Goal: Task Accomplishment & Management: Manage account settings

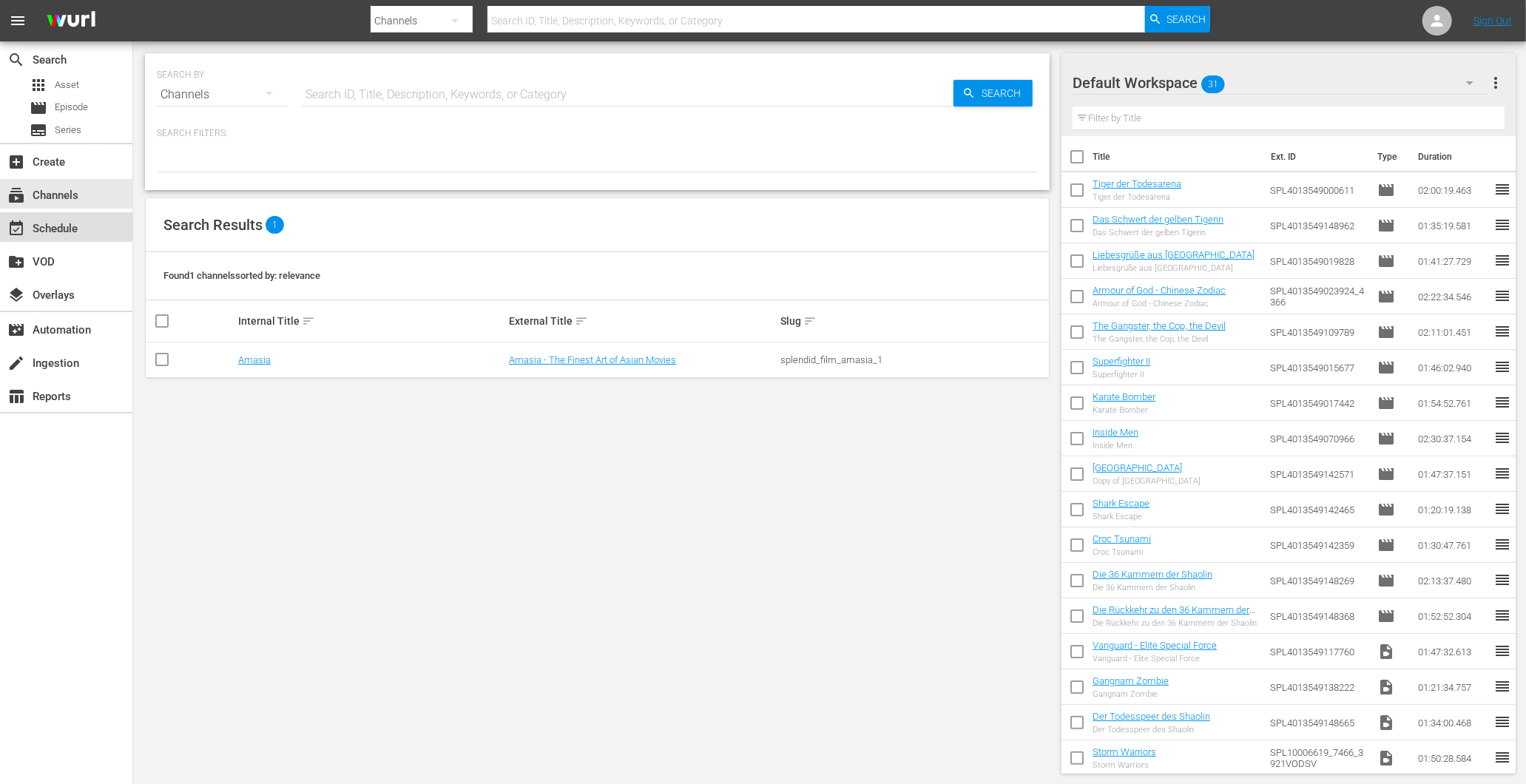
click at [63, 220] on div "event_available Schedule" at bounding box center [41, 226] width 83 height 13
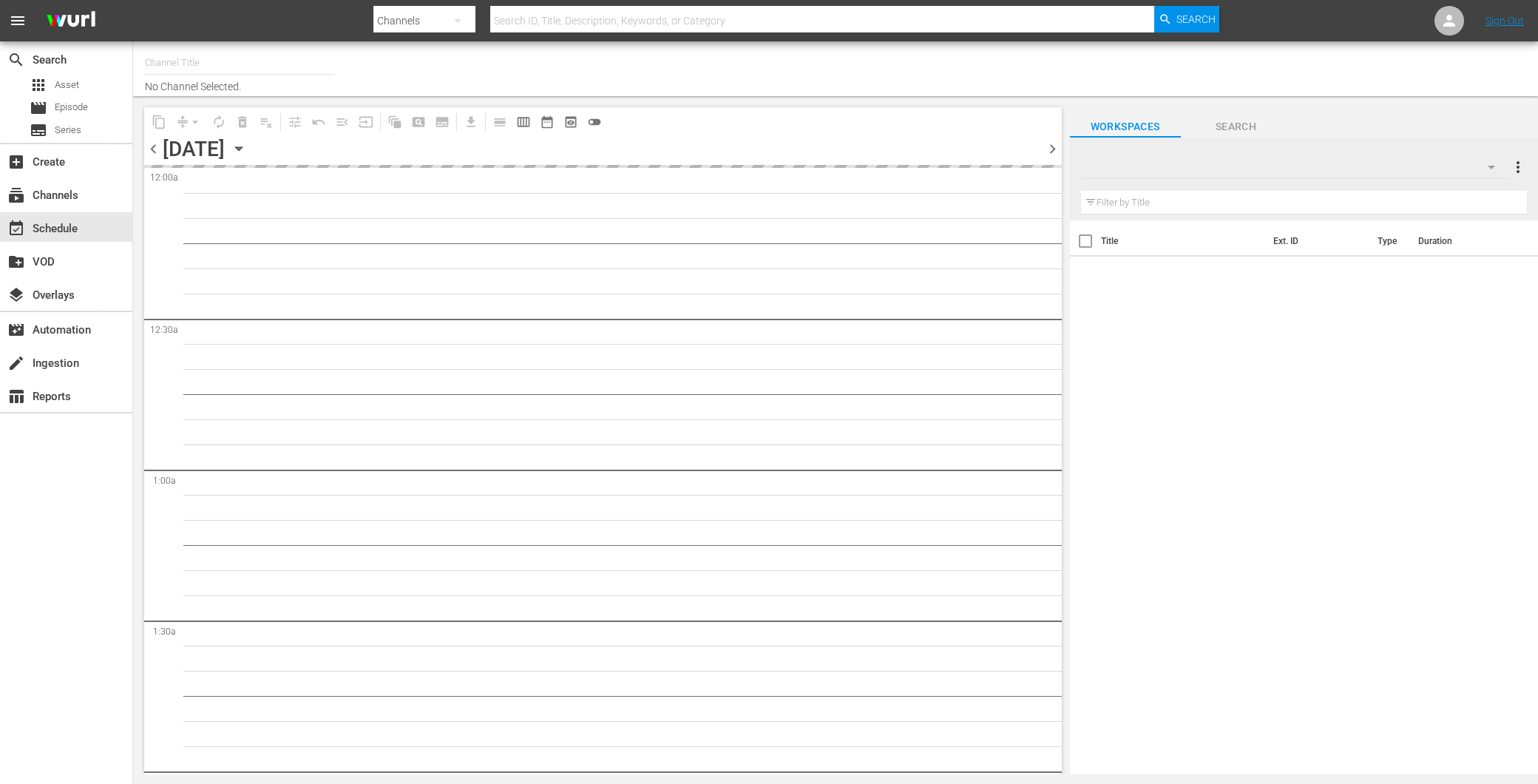
type input "Amasia (1236)"
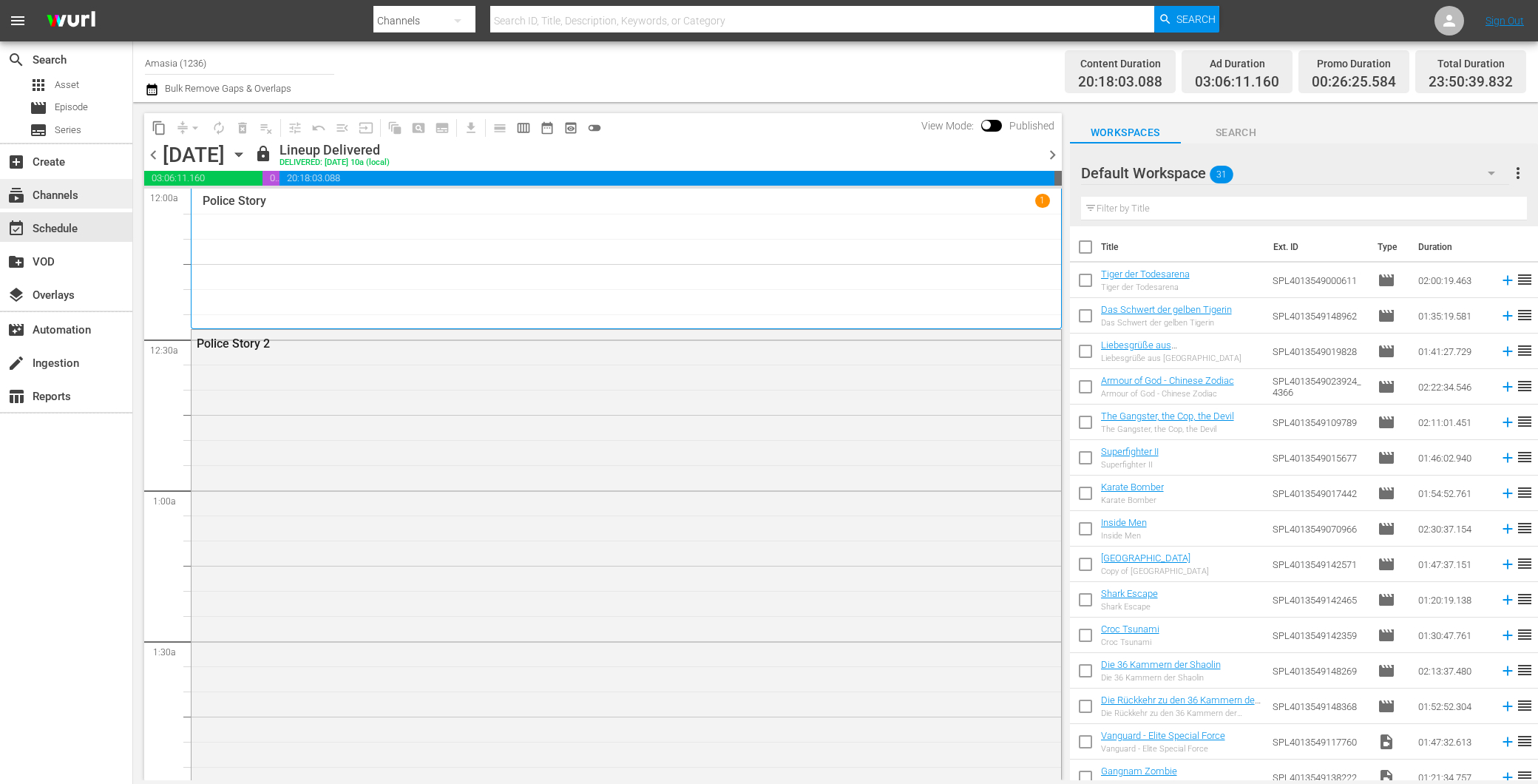
click at [80, 182] on div "subscriptions Channels" at bounding box center [66, 193] width 132 height 29
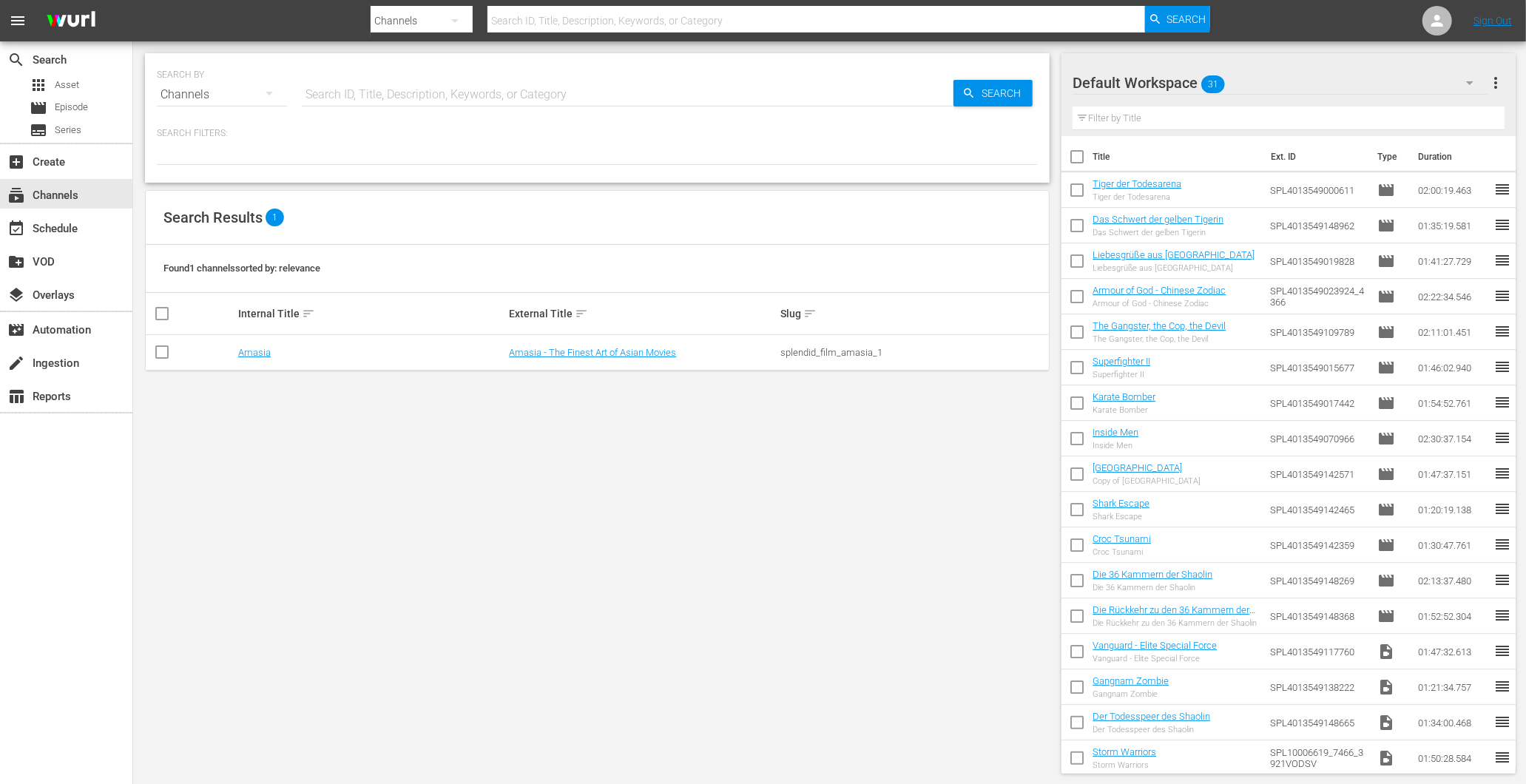
click at [410, 96] on input "text" at bounding box center [628, 94] width 652 height 36
click at [86, 100] on span "Episode" at bounding box center [71, 107] width 33 height 15
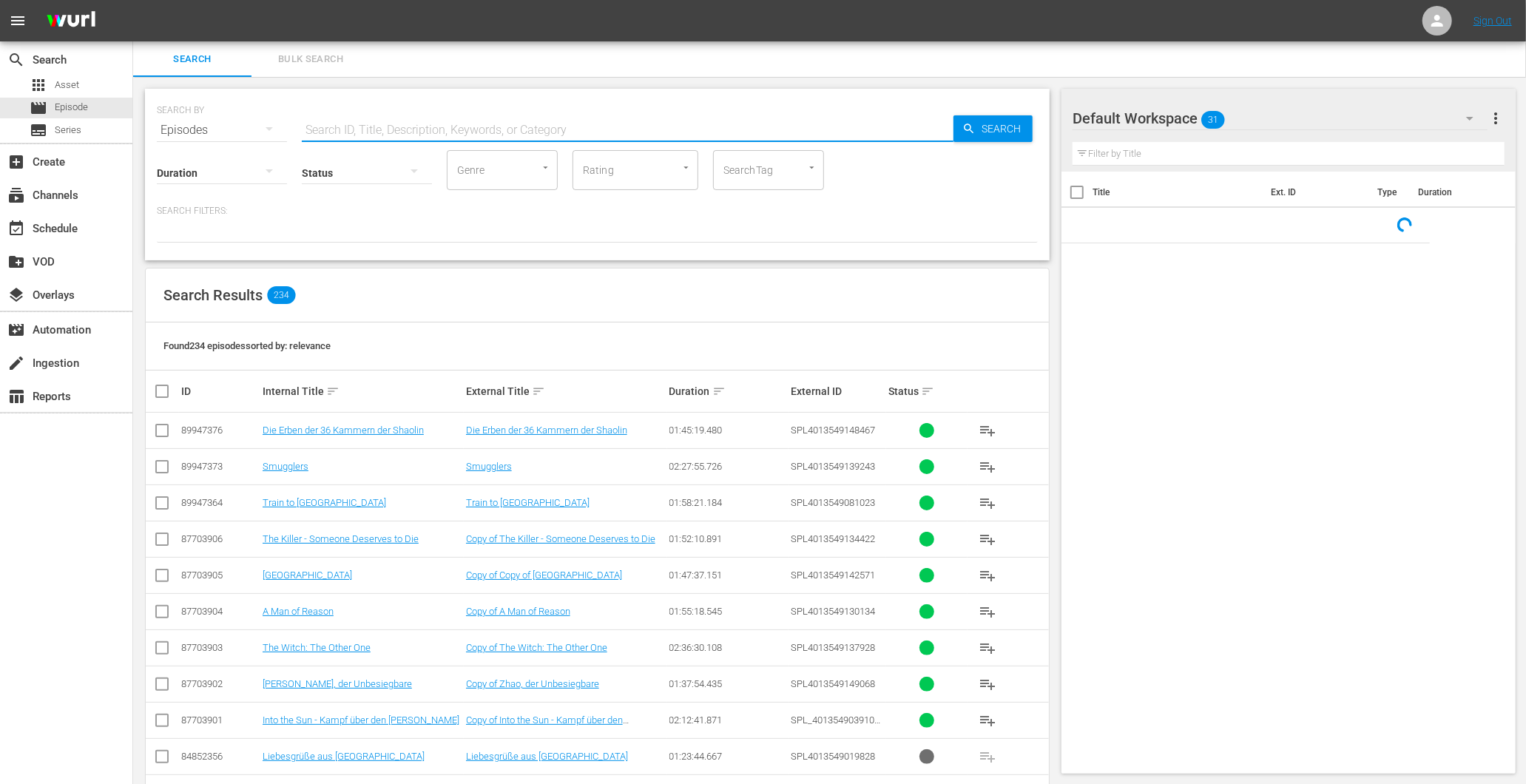
click at [368, 135] on input "text" at bounding box center [628, 130] width 652 height 36
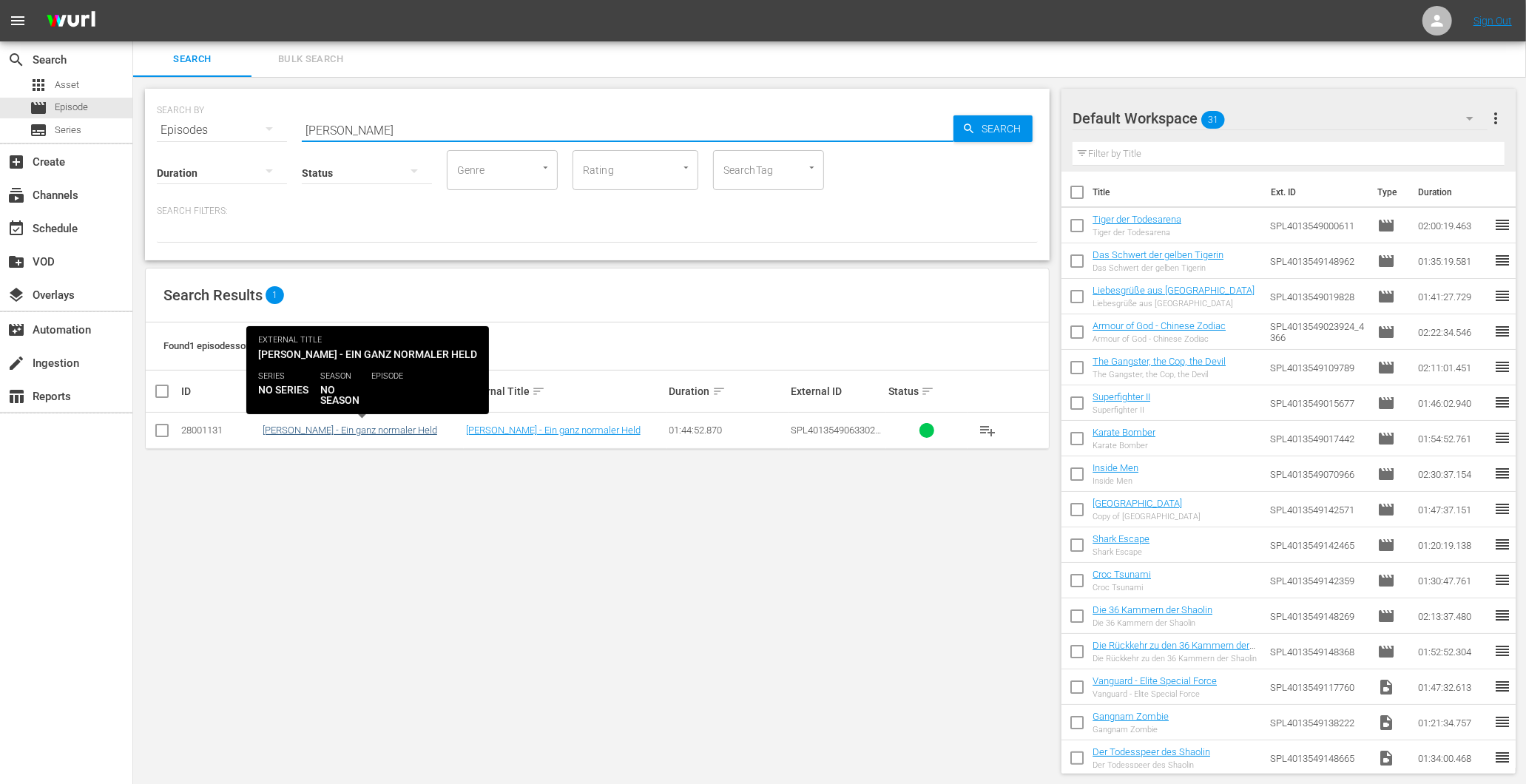
type input "freddy"
click at [299, 433] on link "Freddy Frog - Ein ganz normaler Held" at bounding box center [349, 430] width 174 height 11
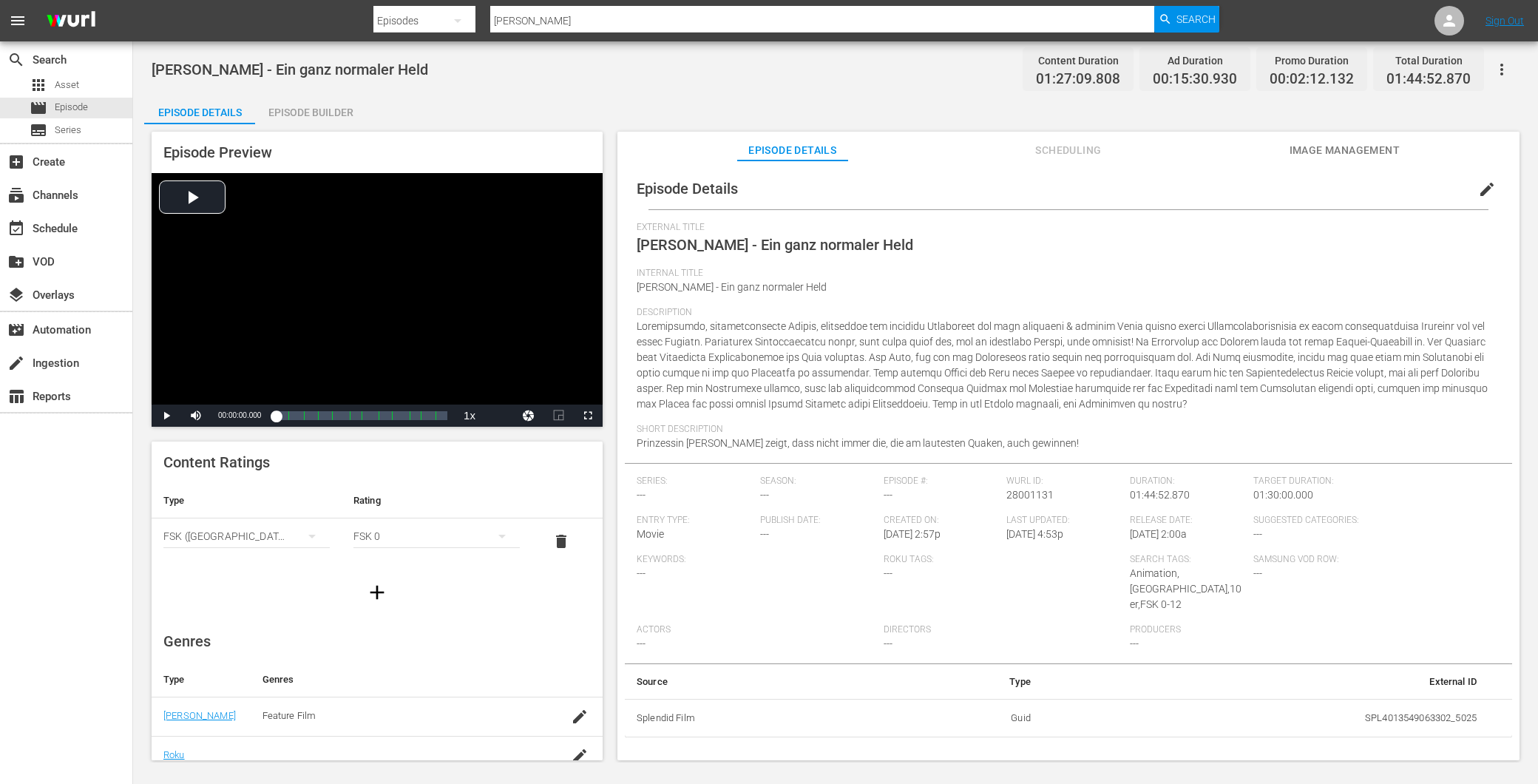
click at [1337, 143] on span "Image Management" at bounding box center [1344, 150] width 111 height 19
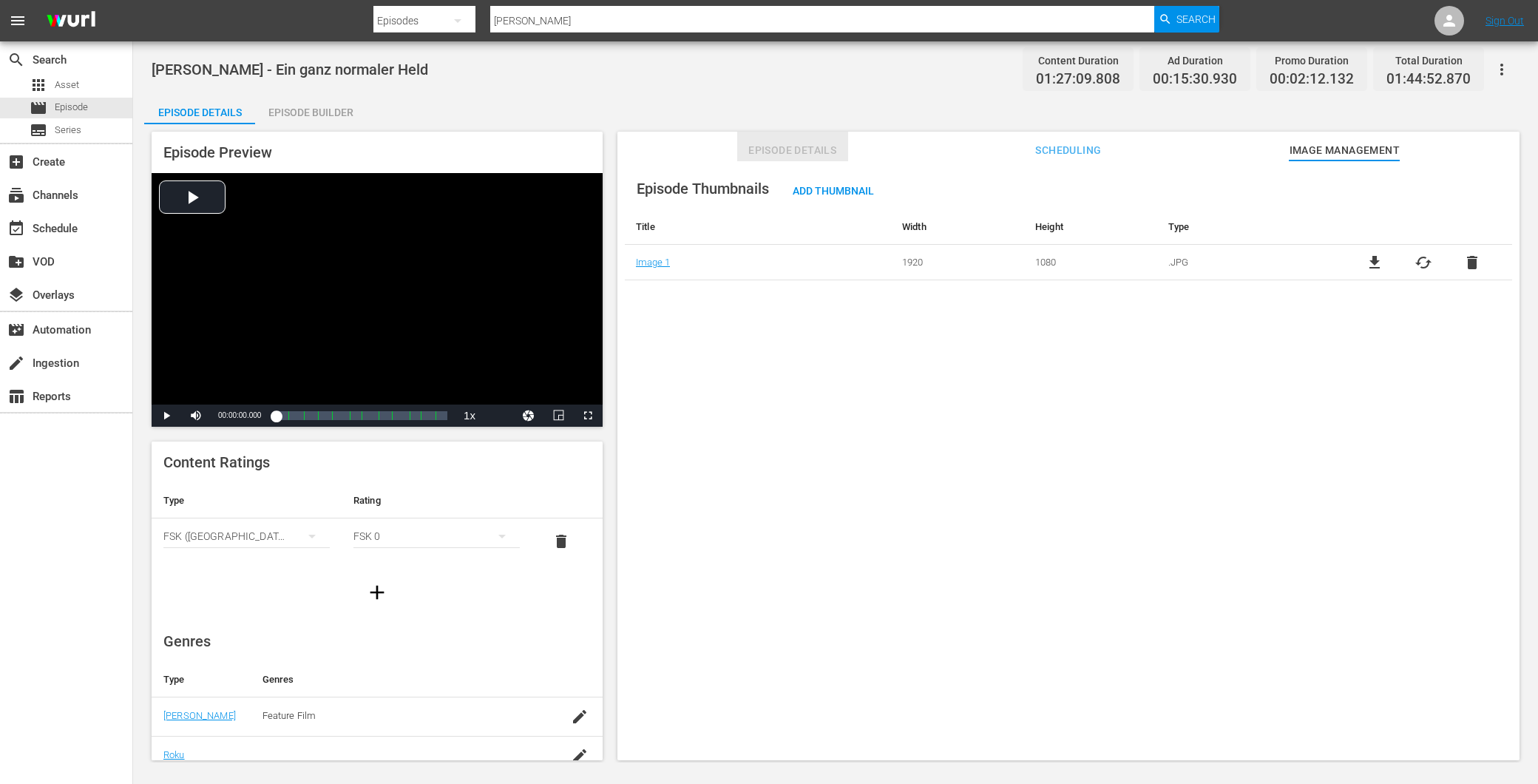
drag, startPoint x: 823, startPoint y: 156, endPoint x: 810, endPoint y: 148, distance: 15.3
click at [817, 154] on span "Episode Details" at bounding box center [793, 150] width 111 height 19
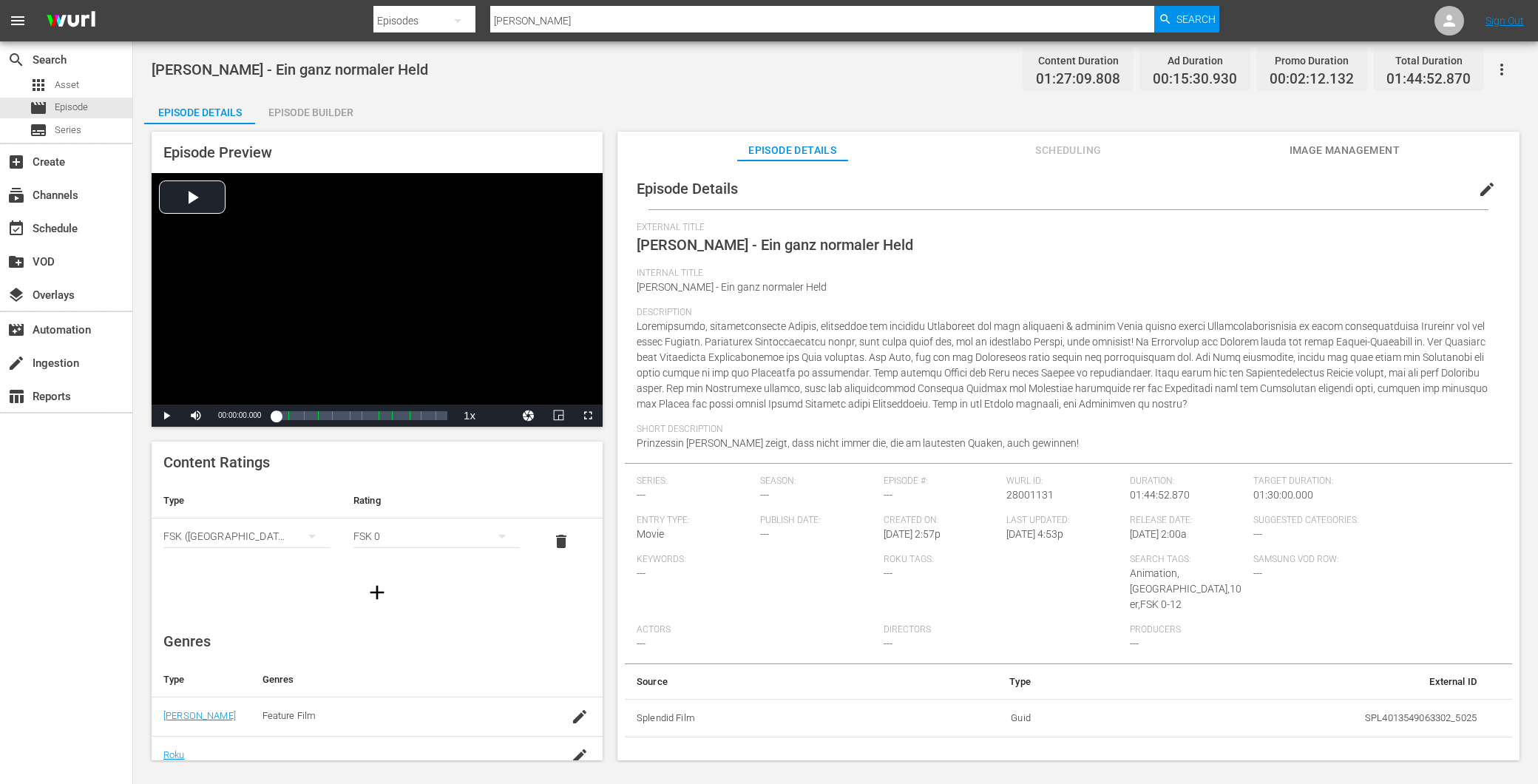
click at [1488, 186] on button "edit" at bounding box center [1487, 190] width 36 height 36
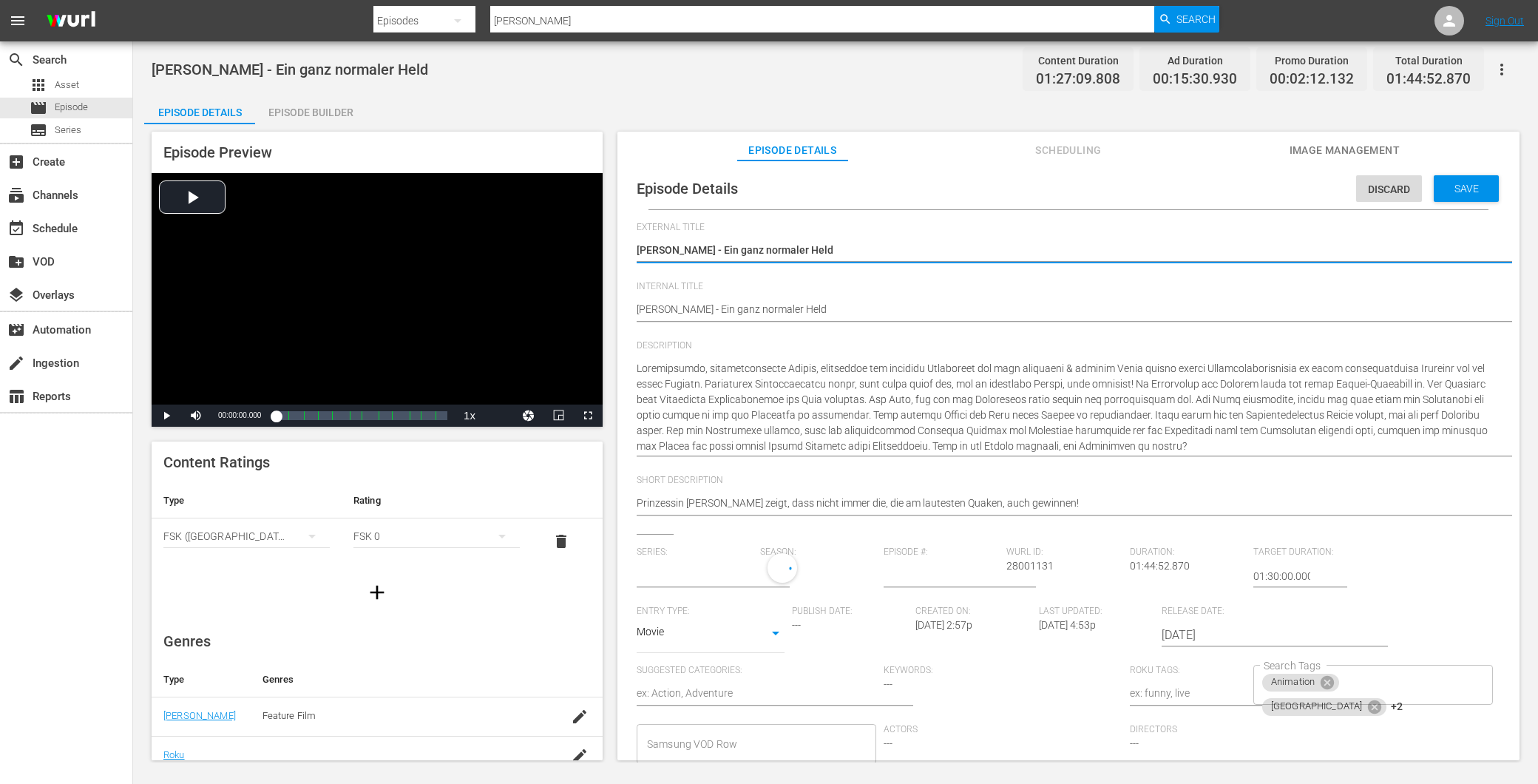
type input "No Series"
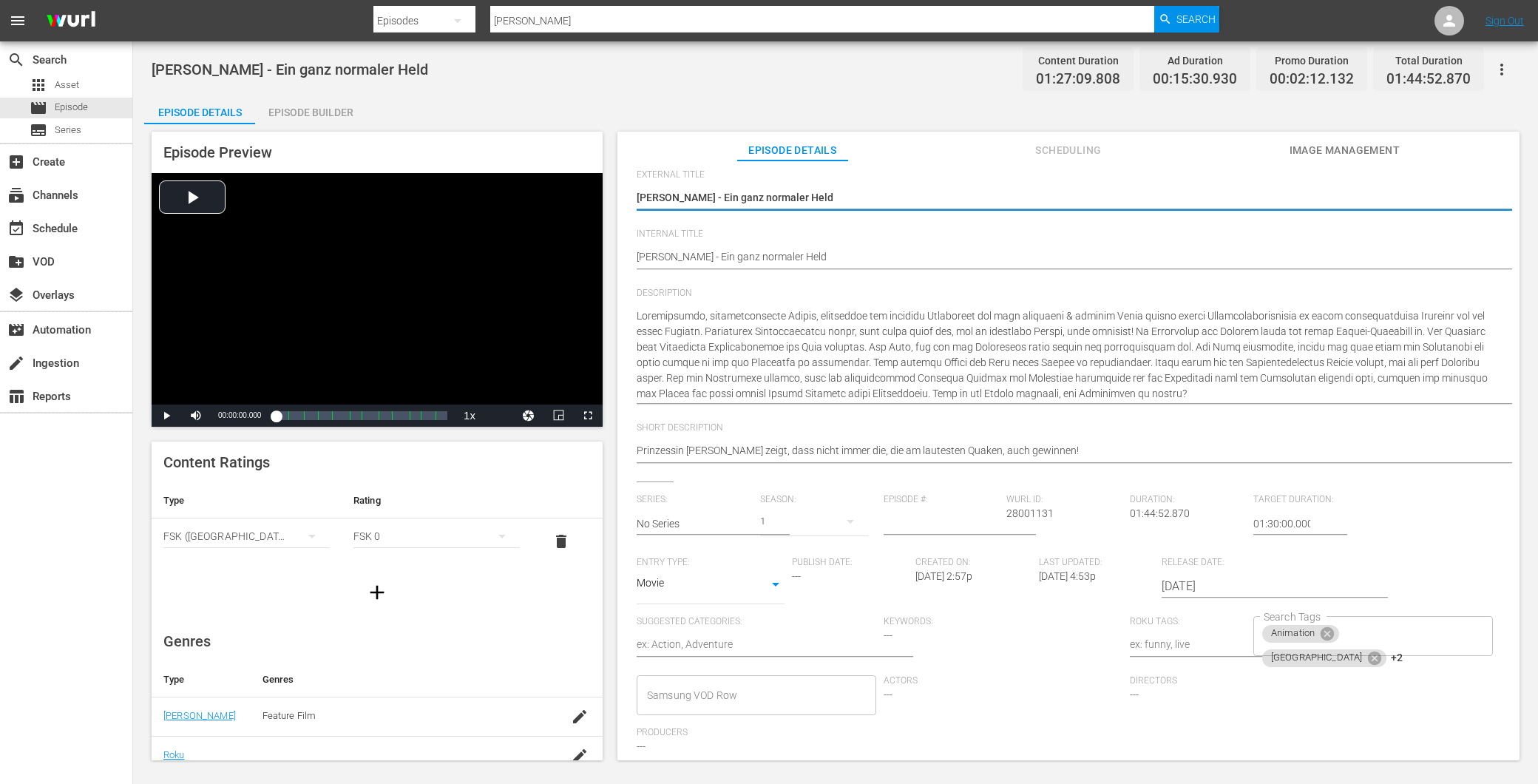
scroll to position [82, 0]
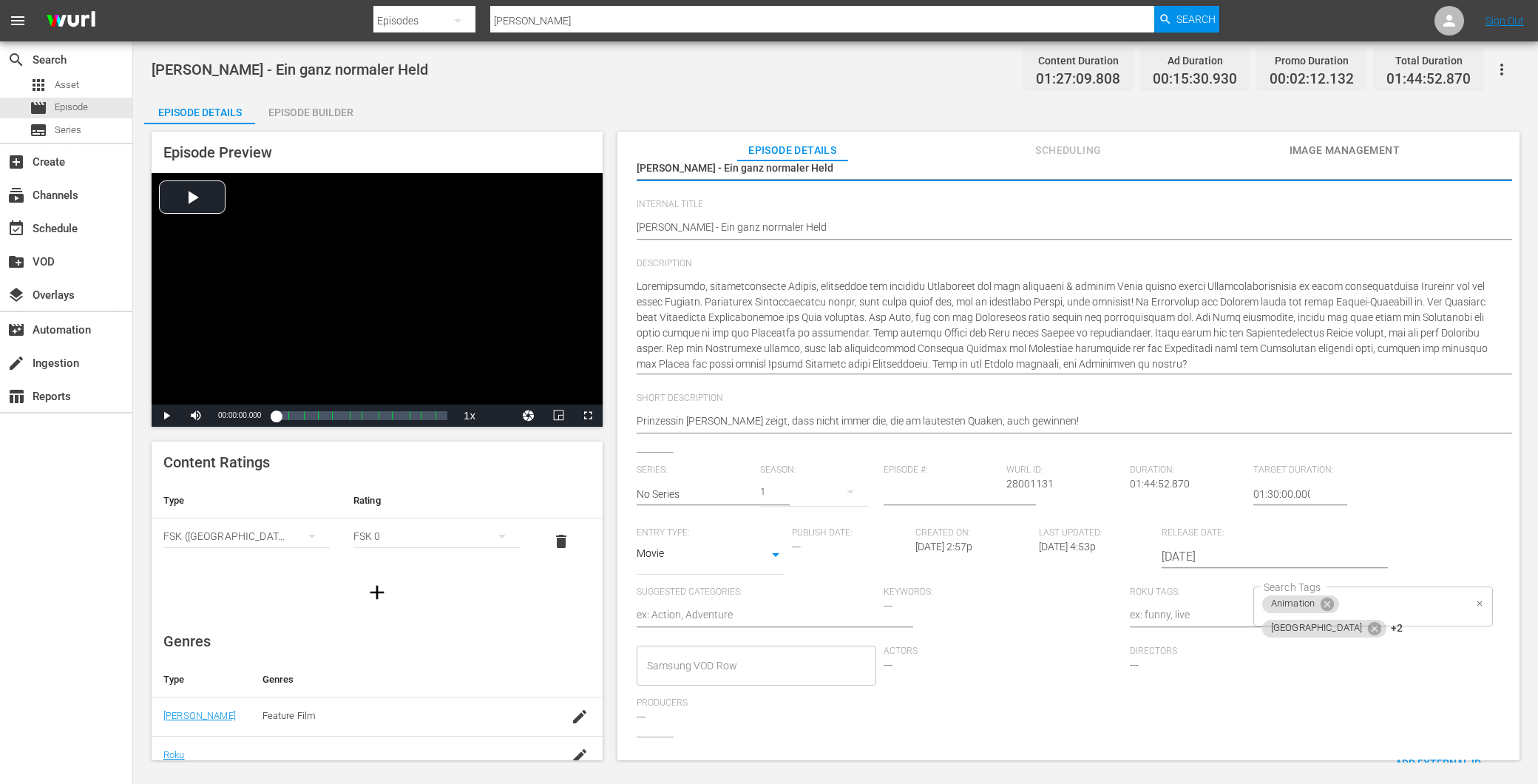
click at [1403, 621] on span "+2" at bounding box center [1396, 628] width 12 height 12
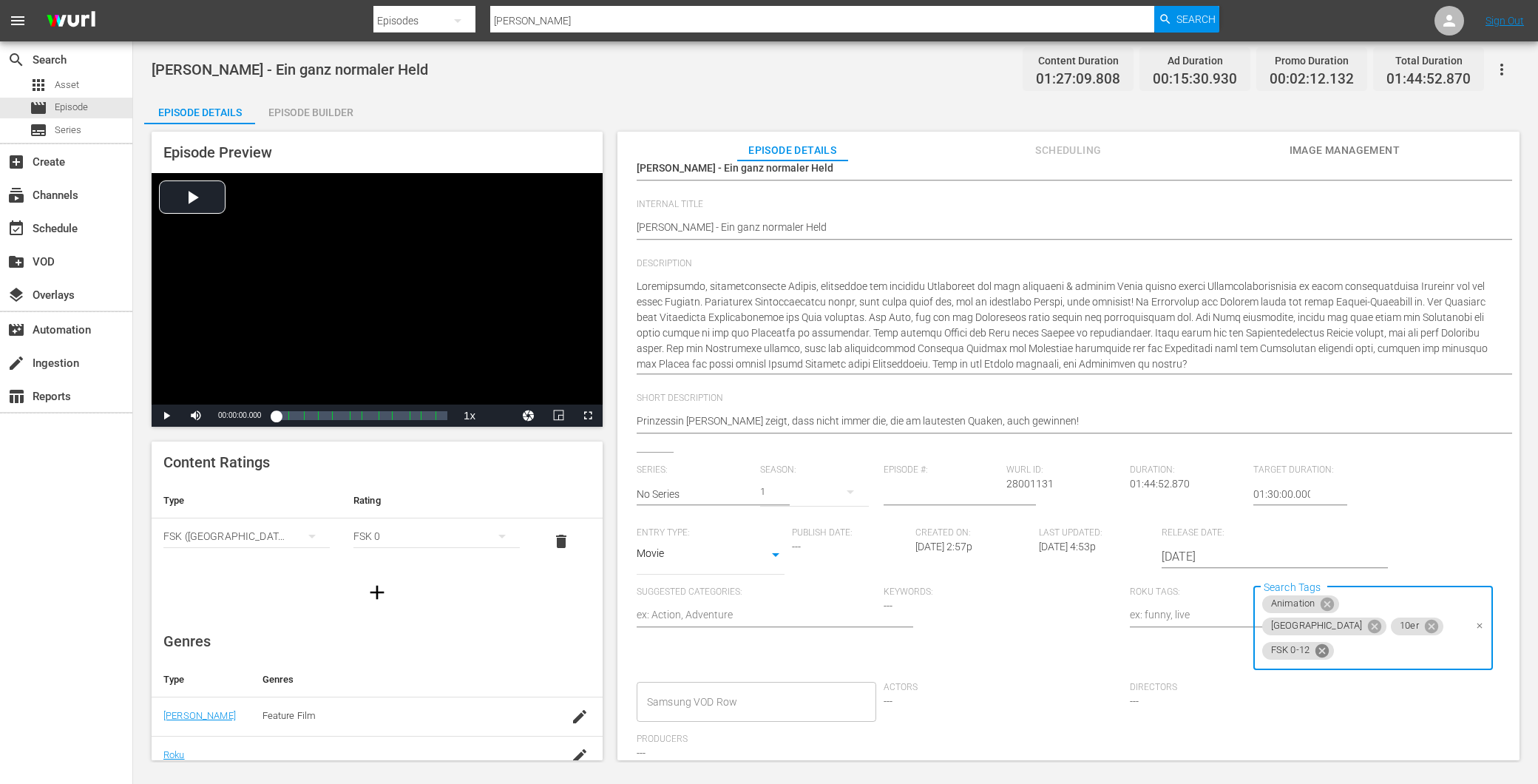
click at [1317, 643] on icon at bounding box center [1322, 649] width 13 height 13
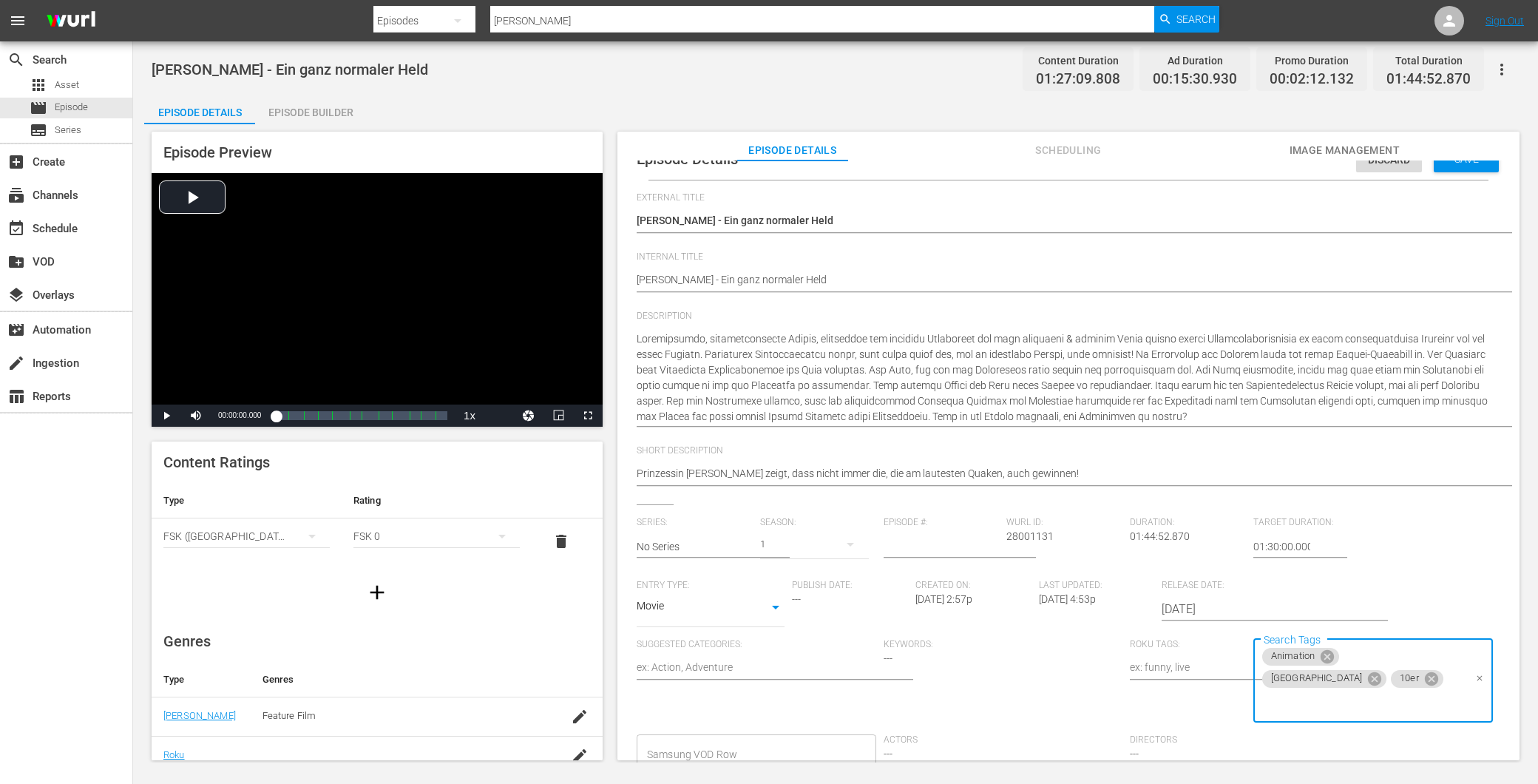
scroll to position [0, 0]
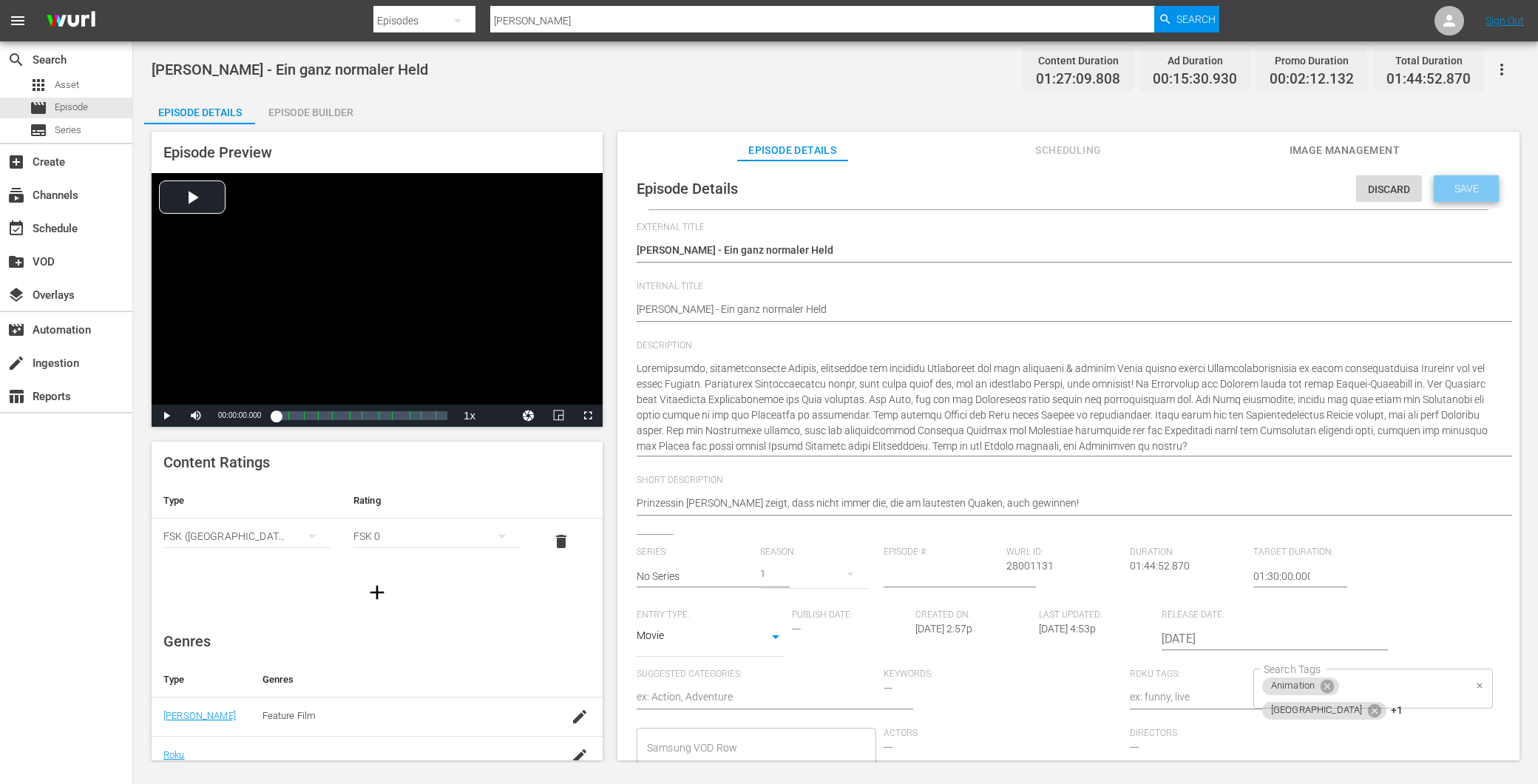
click at [1452, 189] on span "Save" at bounding box center [1467, 188] width 48 height 12
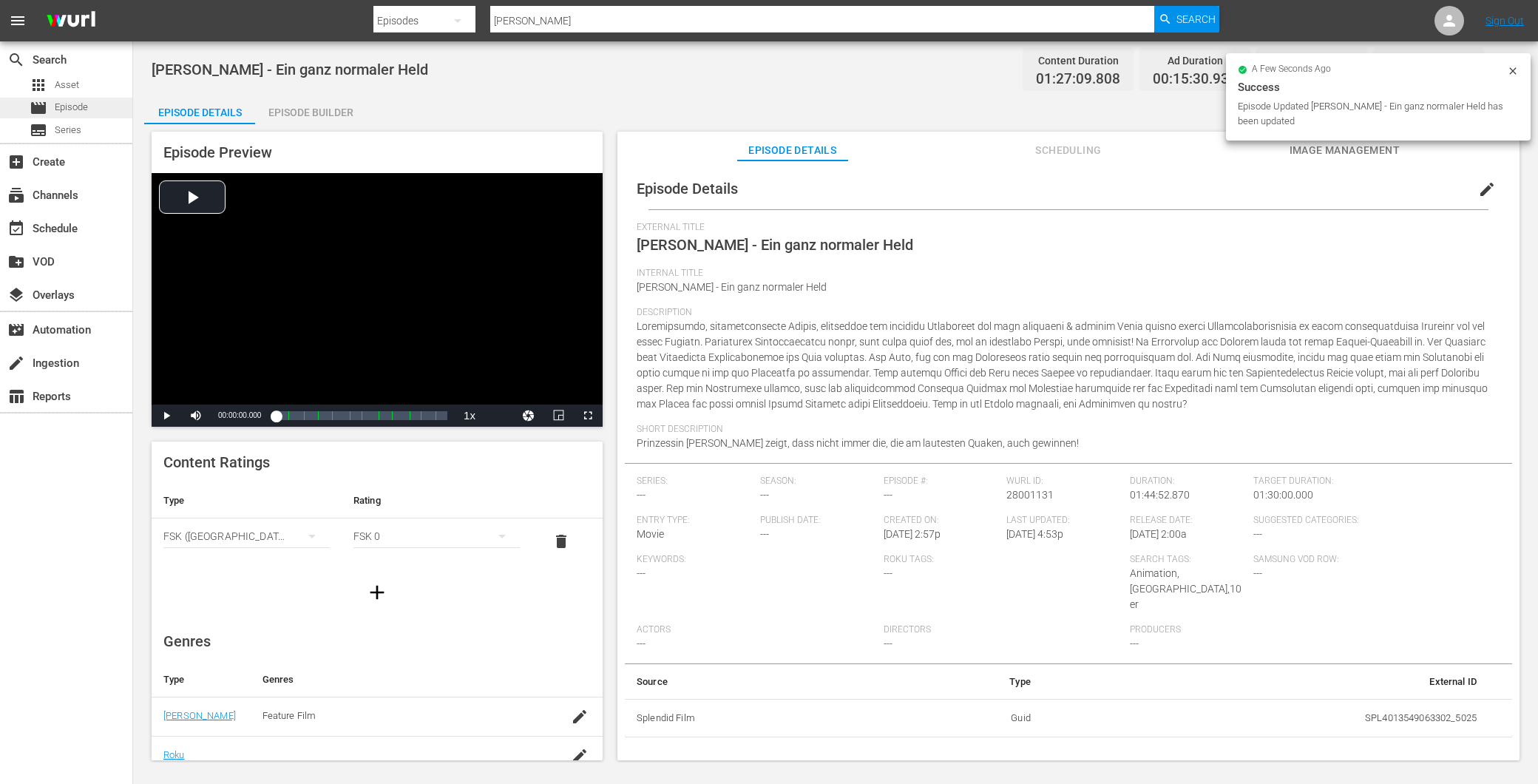
click at [76, 100] on span "Episode" at bounding box center [71, 107] width 33 height 15
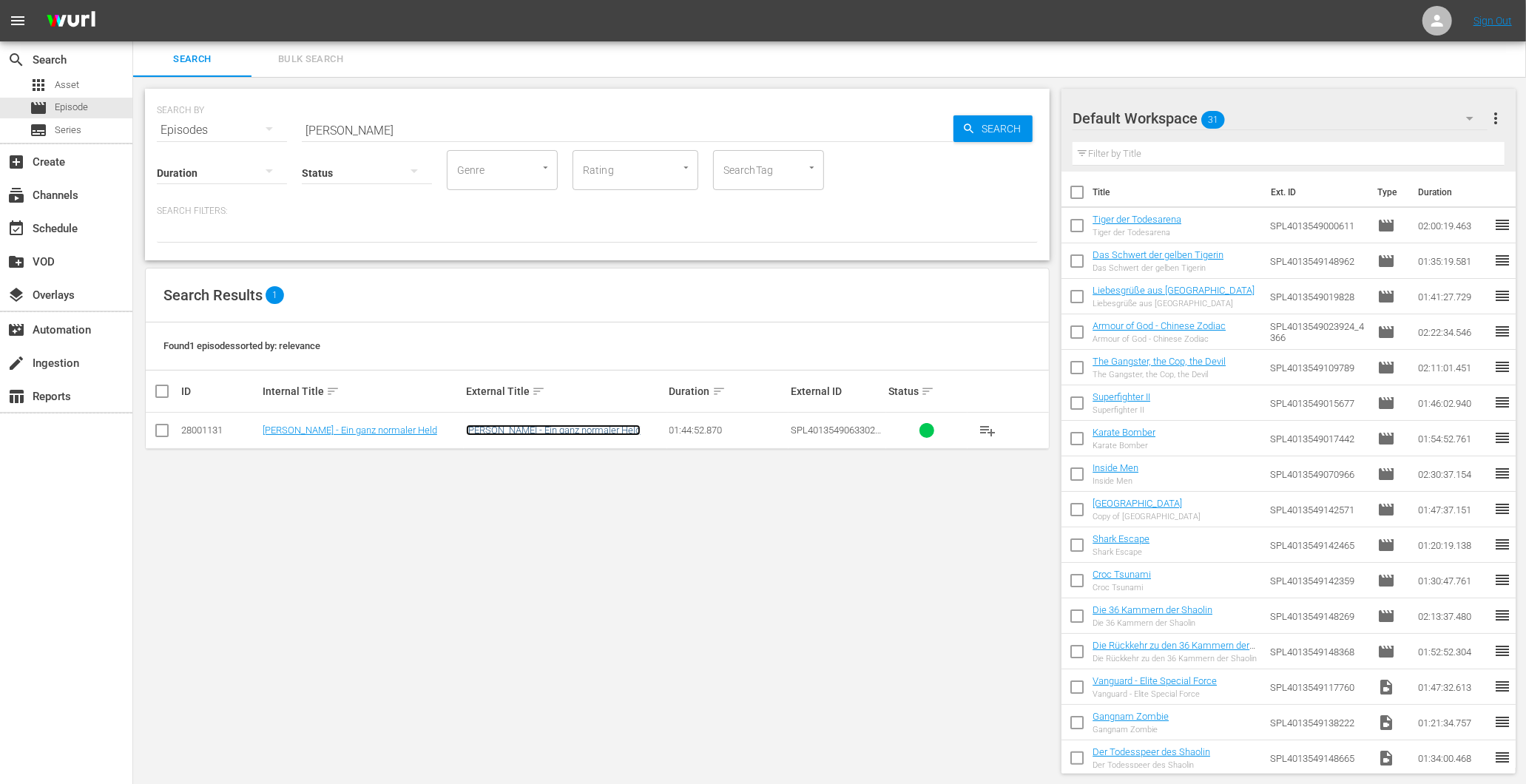
click at [550, 434] on link "Freddy Frog - Ein ganz normaler Held" at bounding box center [553, 430] width 174 height 11
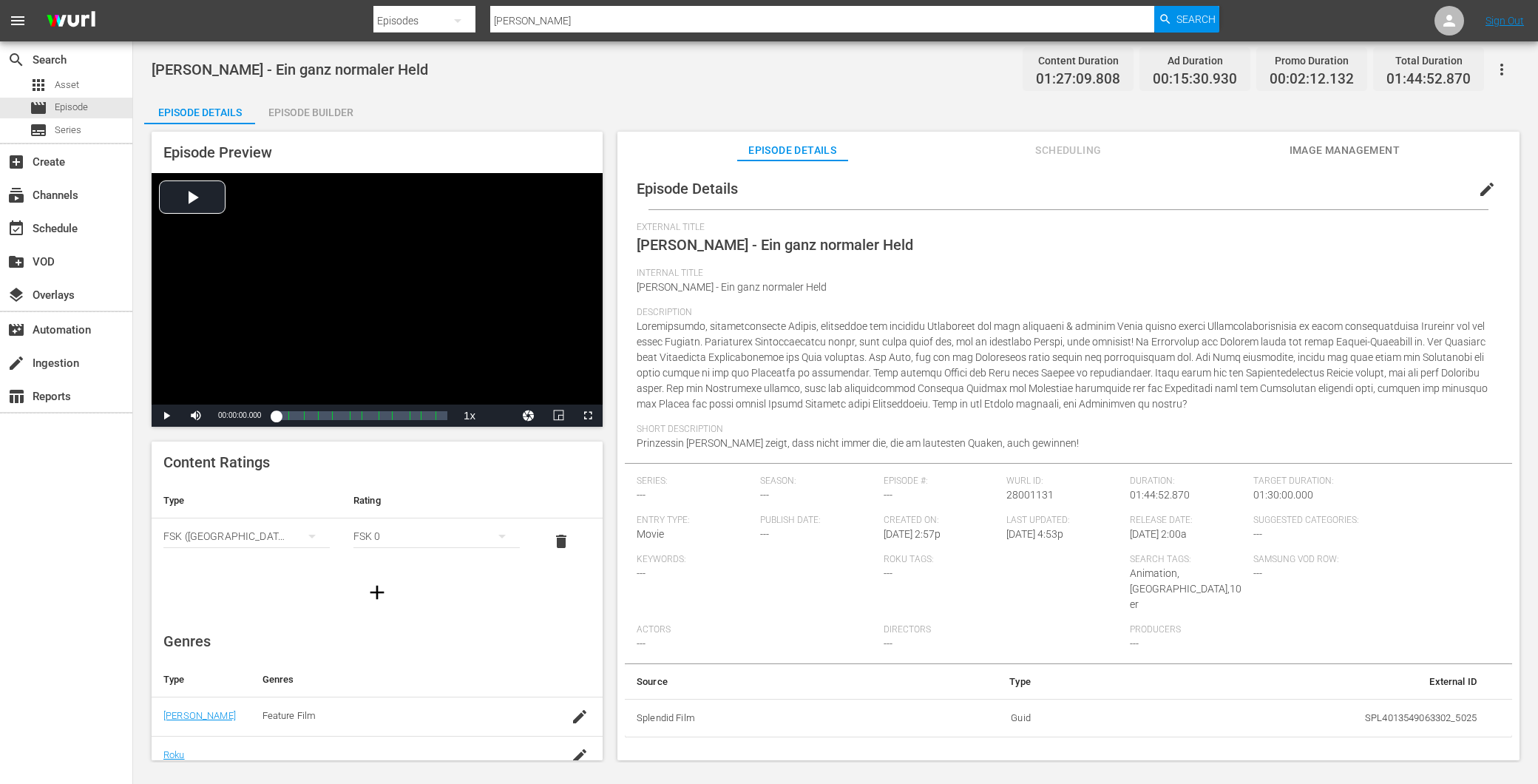
click at [294, 113] on div "Episode Builder" at bounding box center [310, 112] width 111 height 36
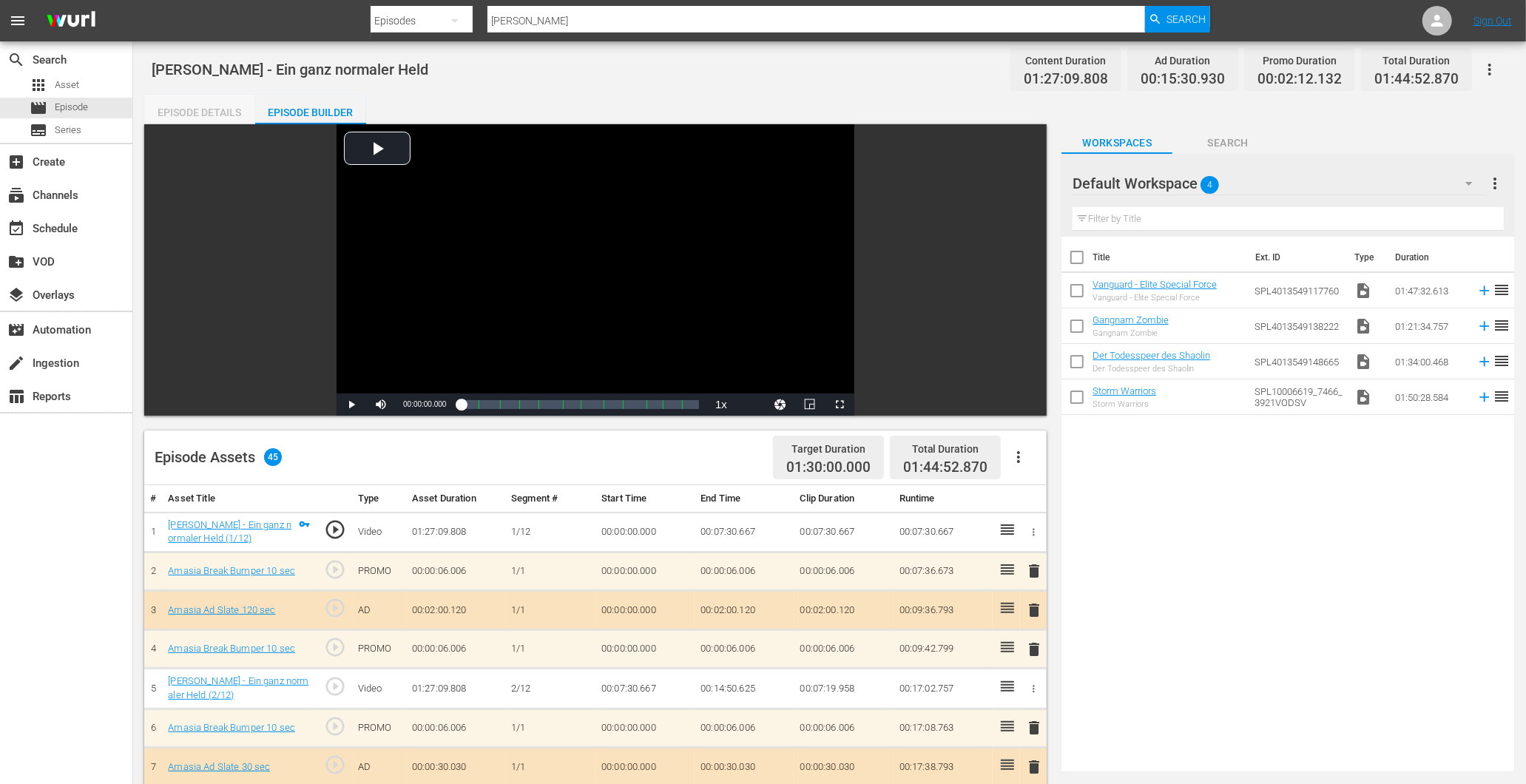
click at [160, 116] on div "Episode Details" at bounding box center [199, 112] width 111 height 36
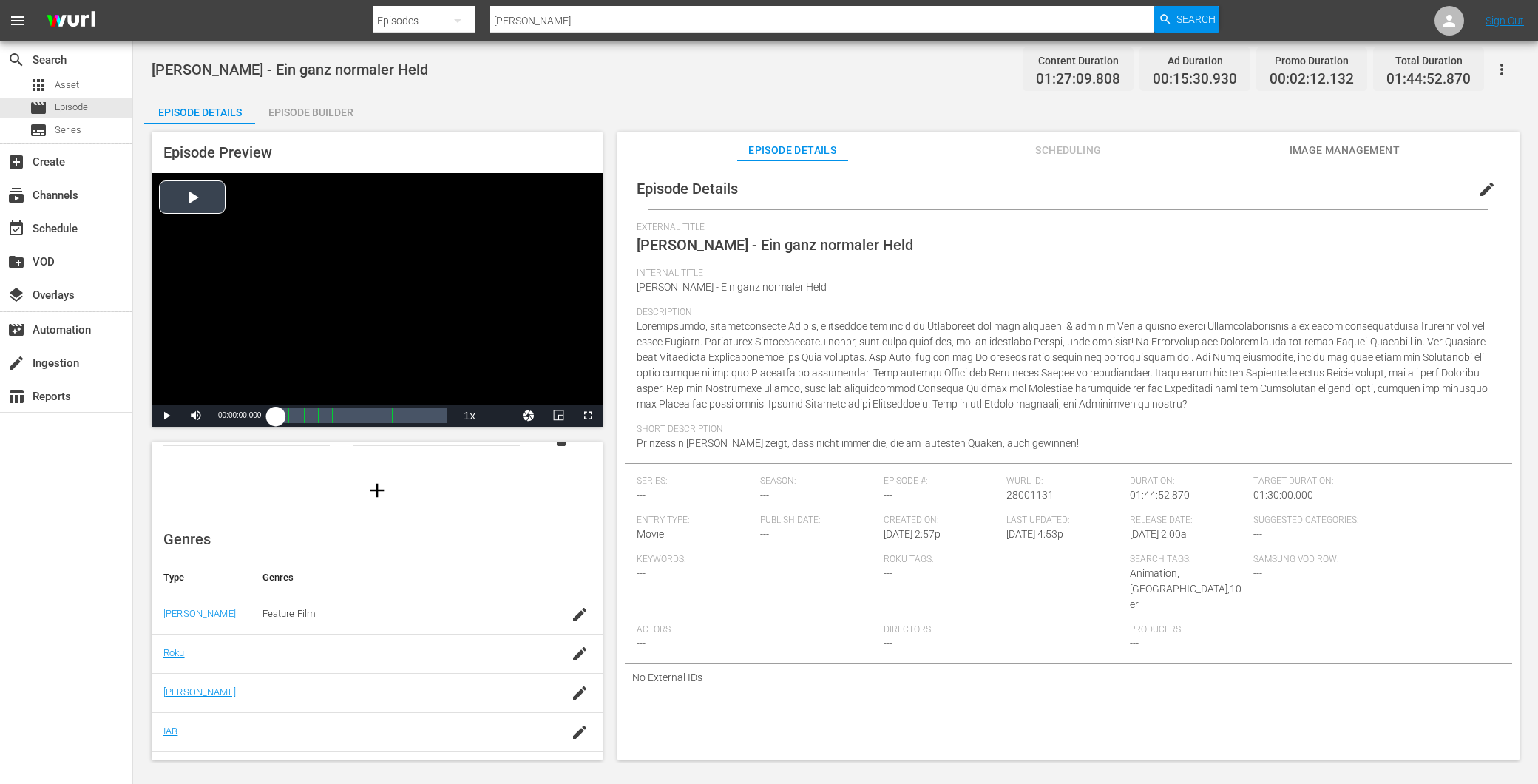
scroll to position [211, 0]
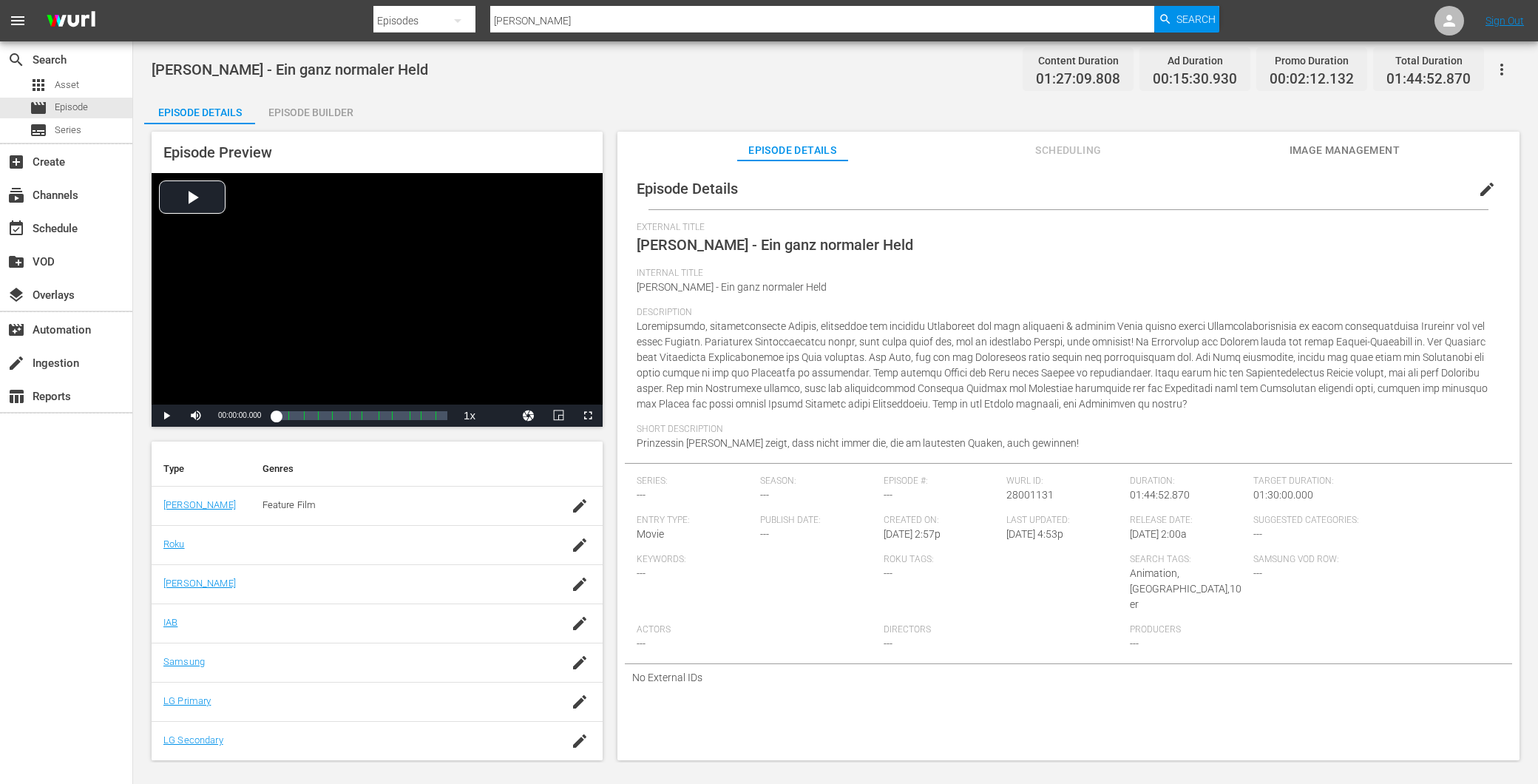
click at [1368, 150] on span "Image Management" at bounding box center [1344, 150] width 111 height 19
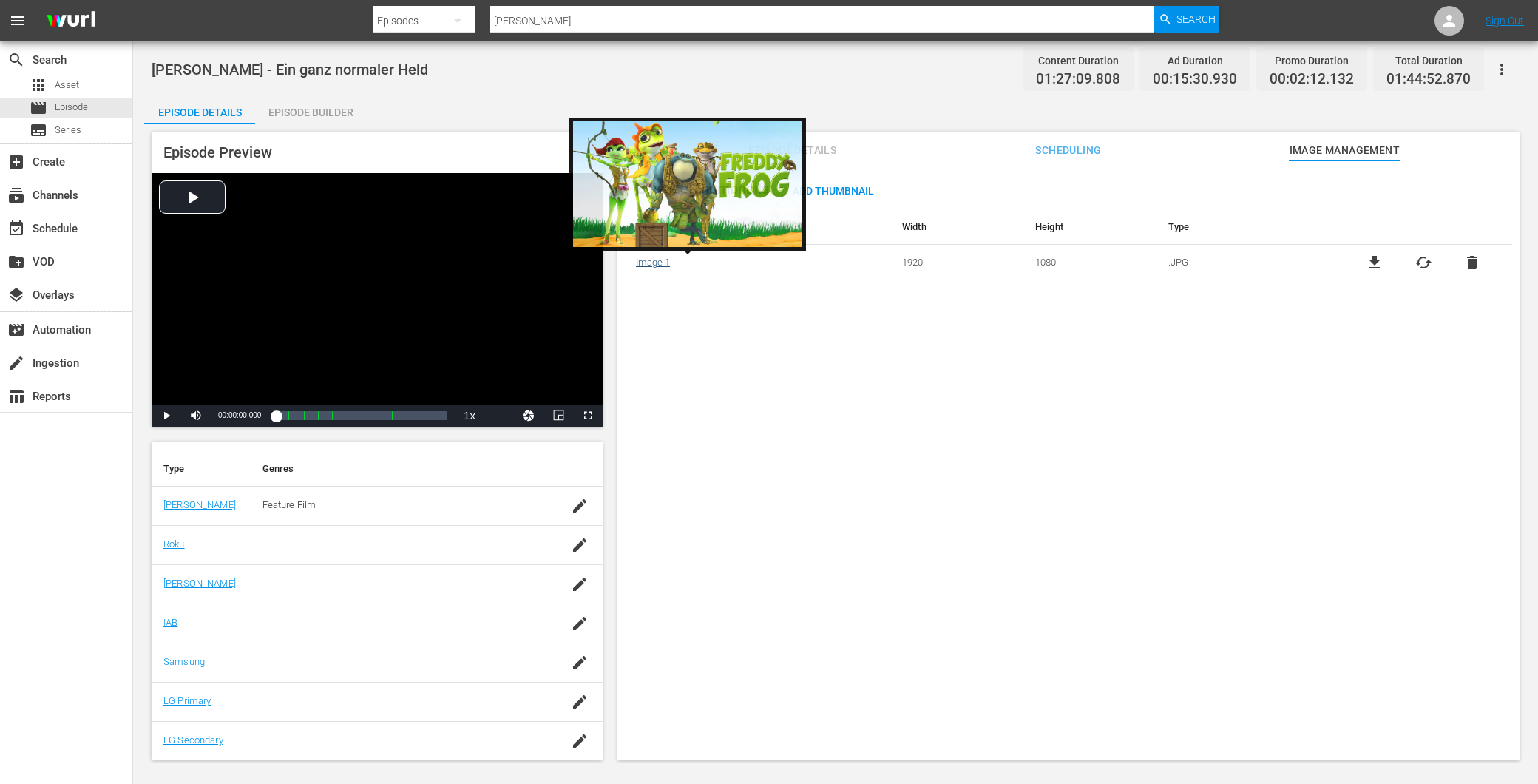
click at [658, 268] on link "Image 1" at bounding box center [653, 262] width 34 height 11
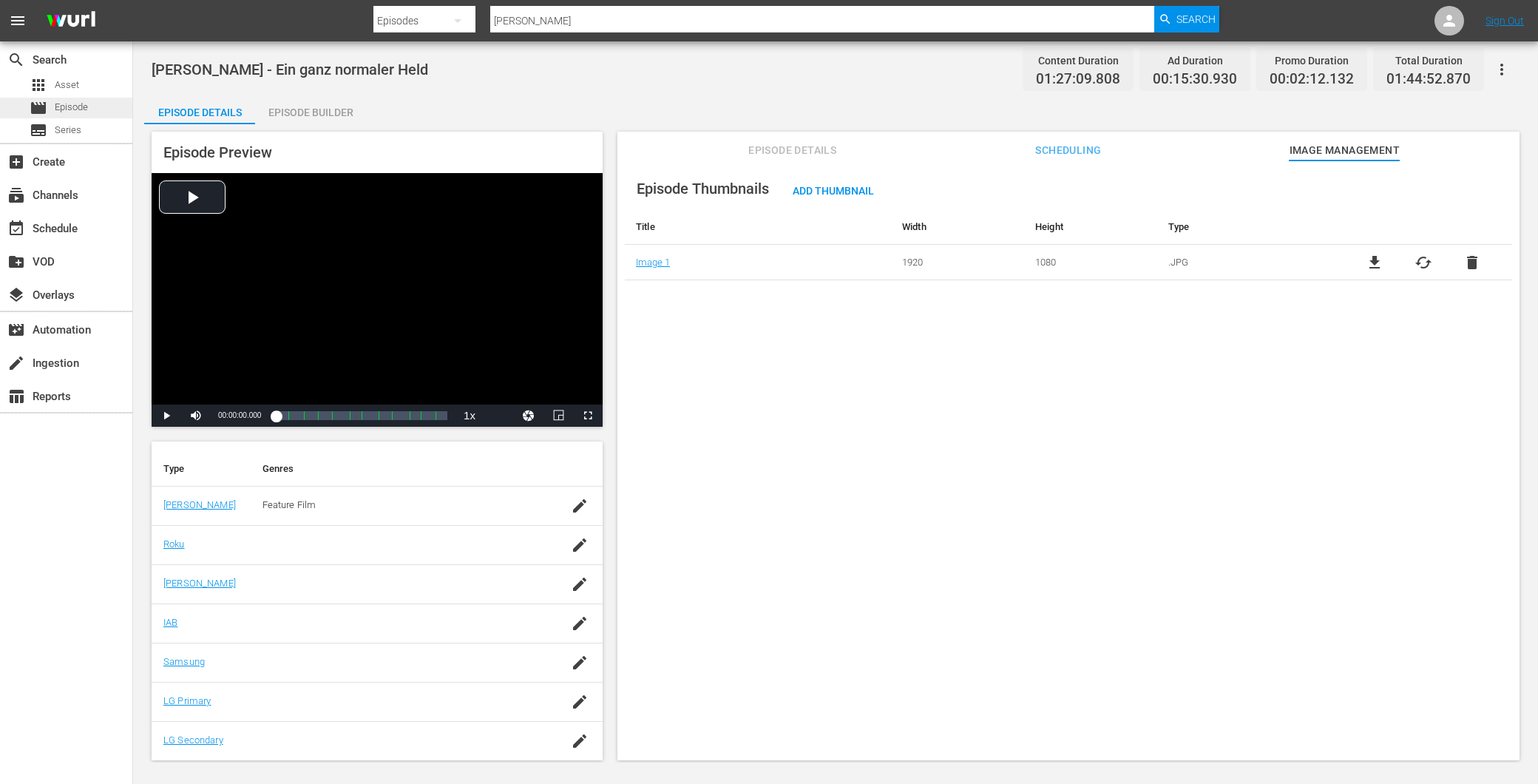
click at [67, 111] on span "Episode" at bounding box center [71, 107] width 33 height 15
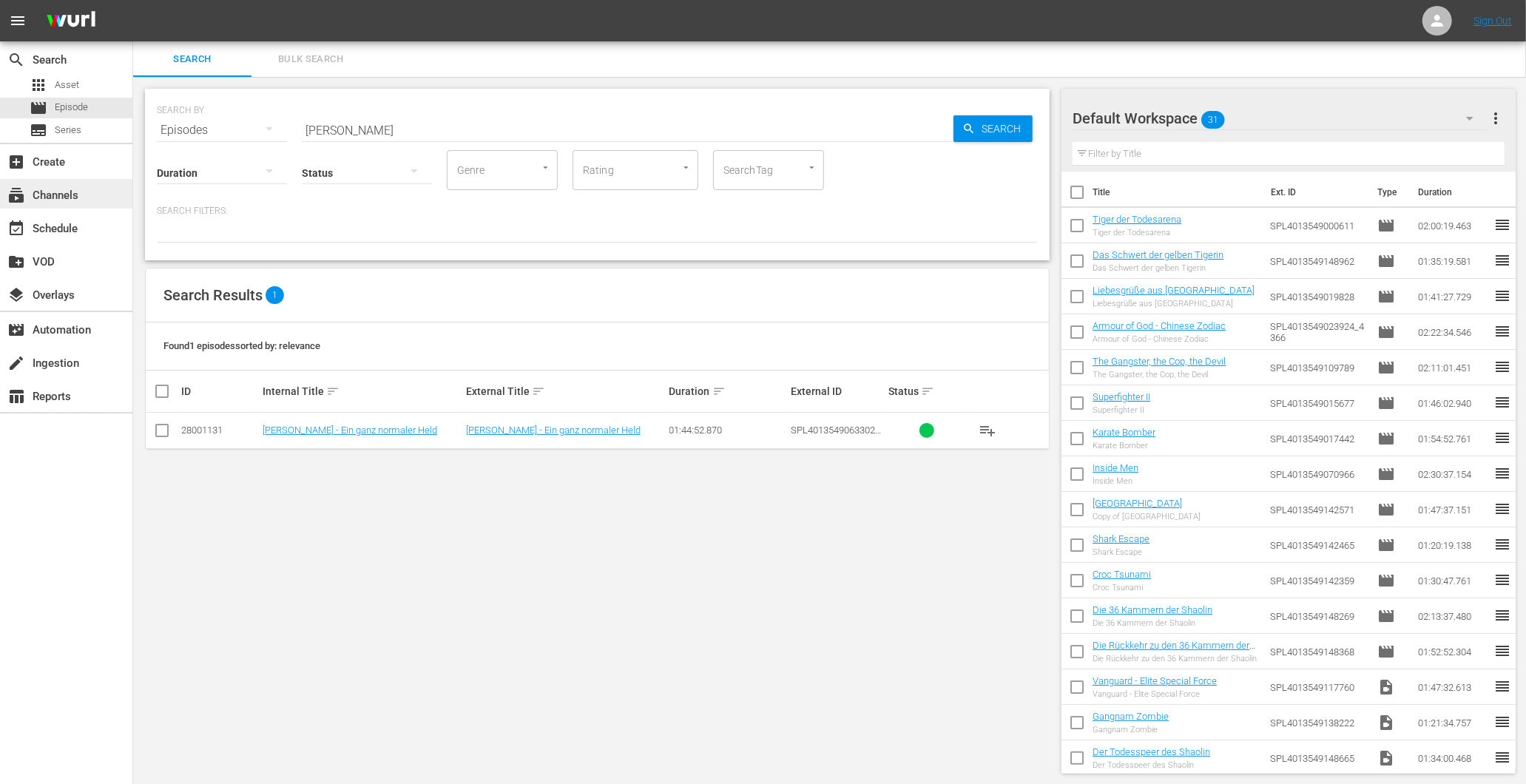
click at [55, 198] on div "subscriptions Channels" at bounding box center [41, 193] width 83 height 13
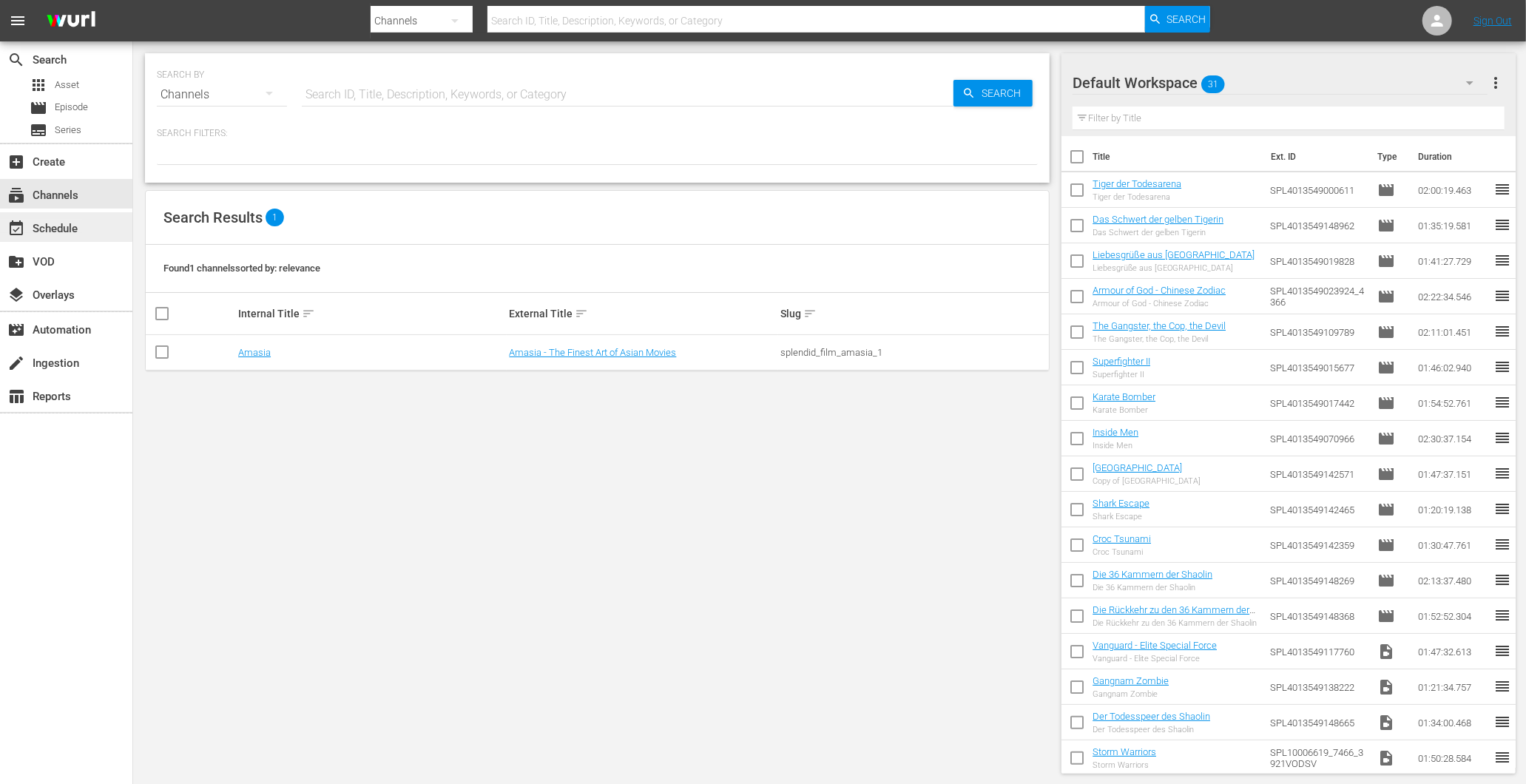
click at [67, 231] on div "event_available Schedule" at bounding box center [41, 226] width 83 height 13
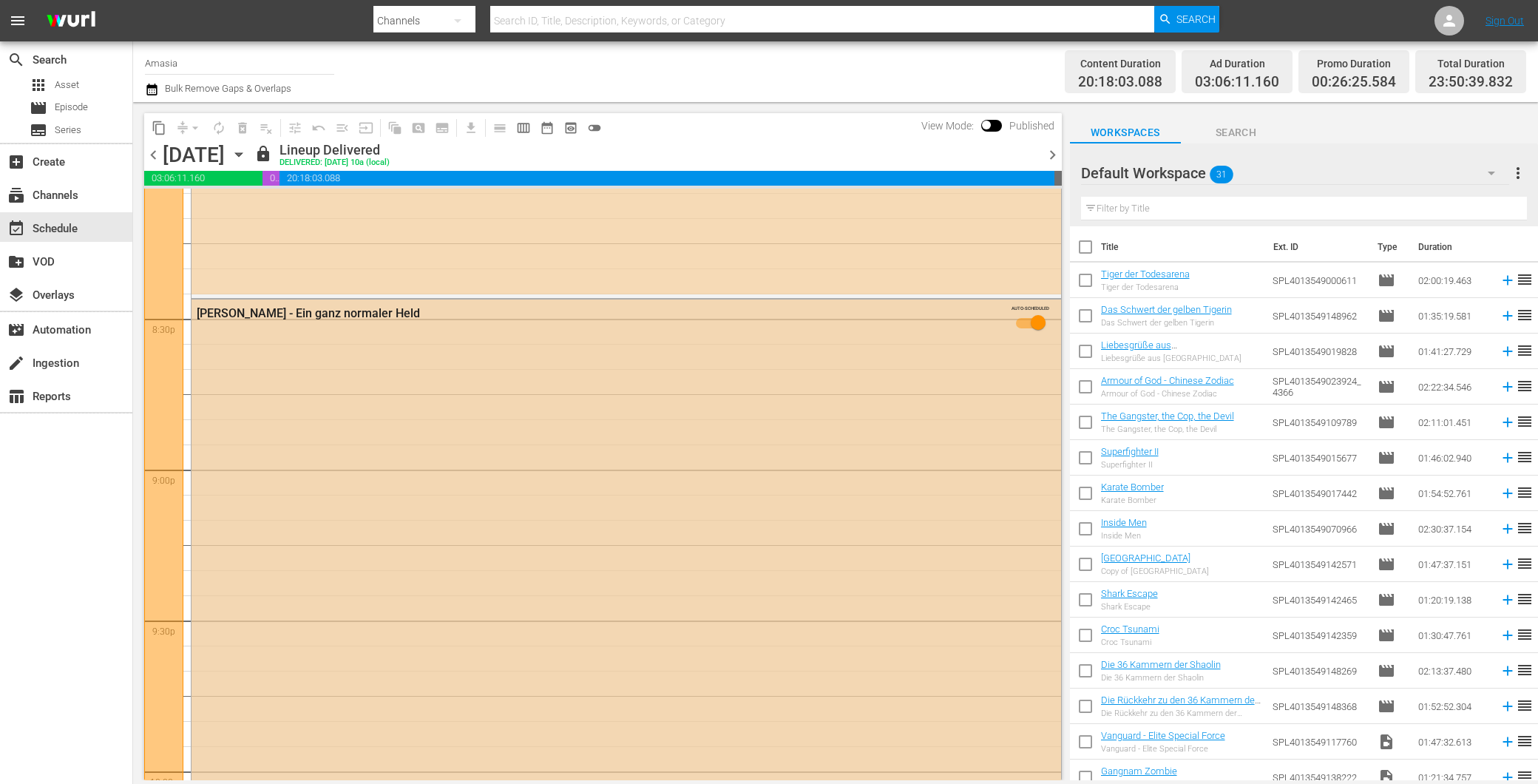
scroll to position [6383, 0]
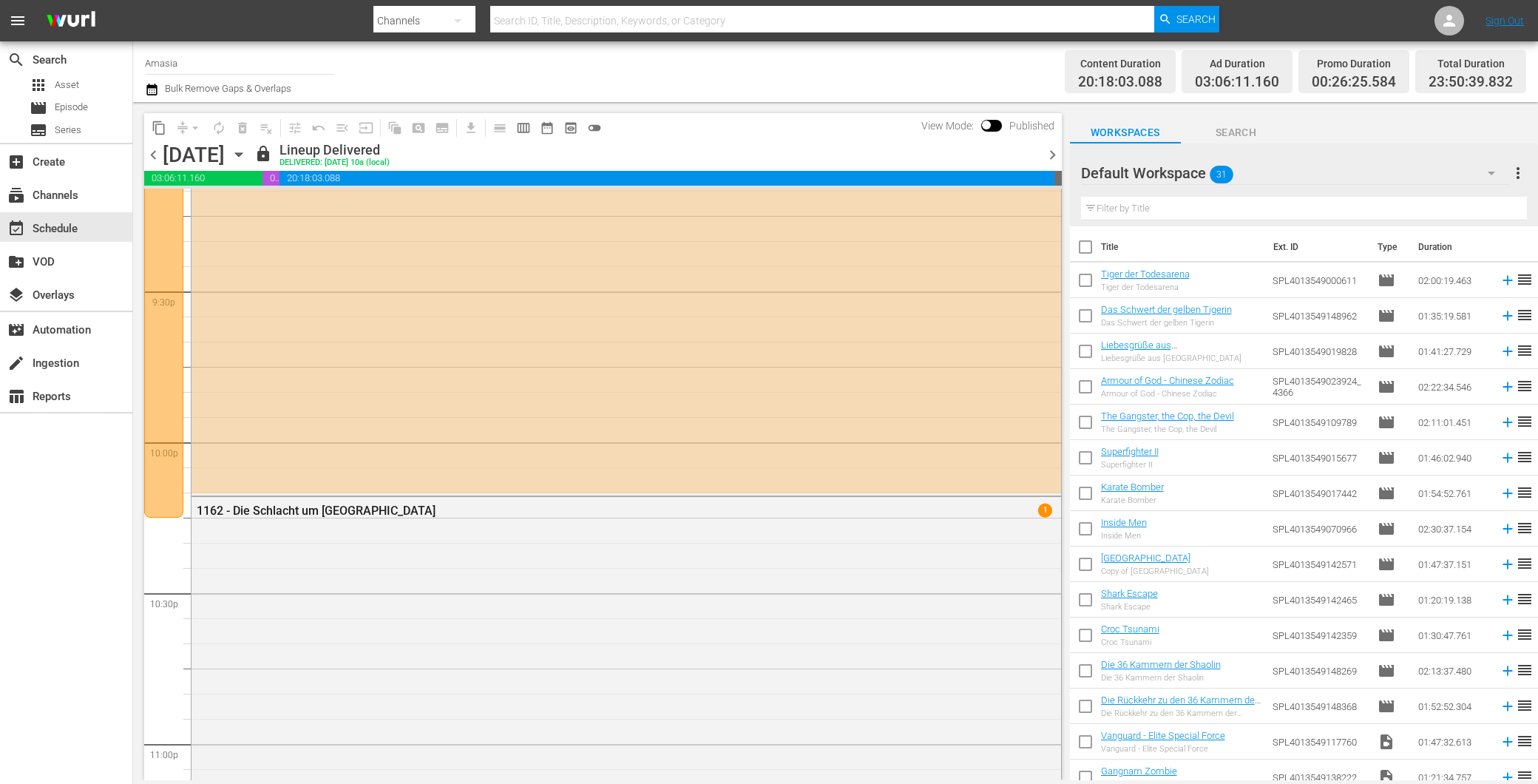
drag, startPoint x: 1046, startPoint y: 157, endPoint x: 1036, endPoint y: 165, distance: 12.8
click at [1045, 157] on span "chevron_right" at bounding box center [1053, 155] width 19 height 19
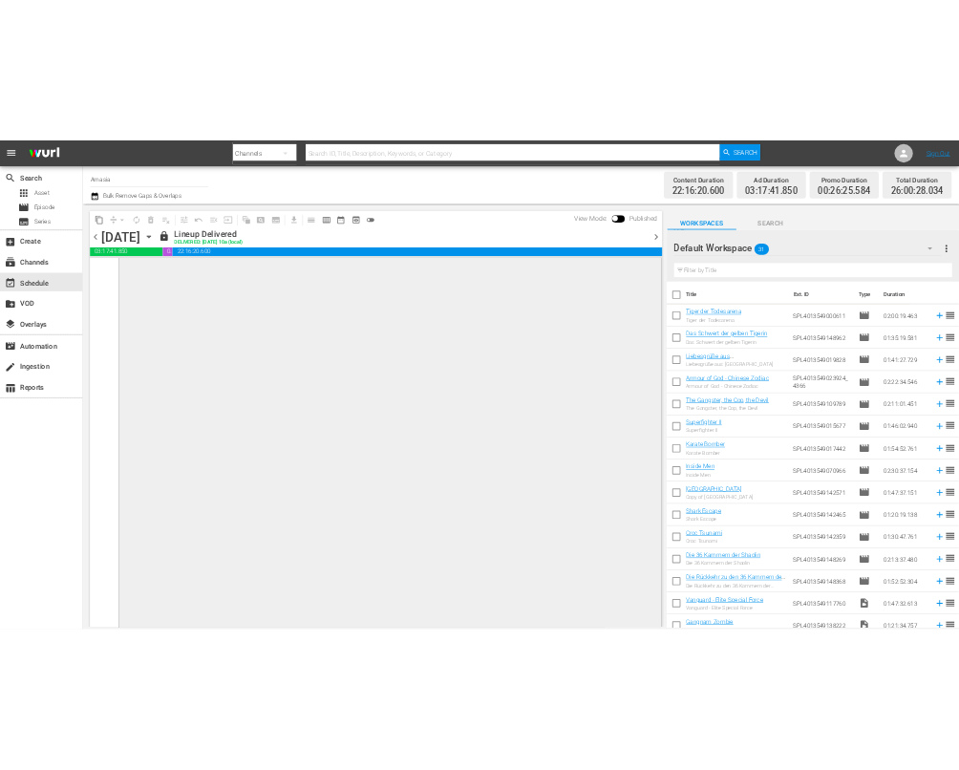
scroll to position [9494, 0]
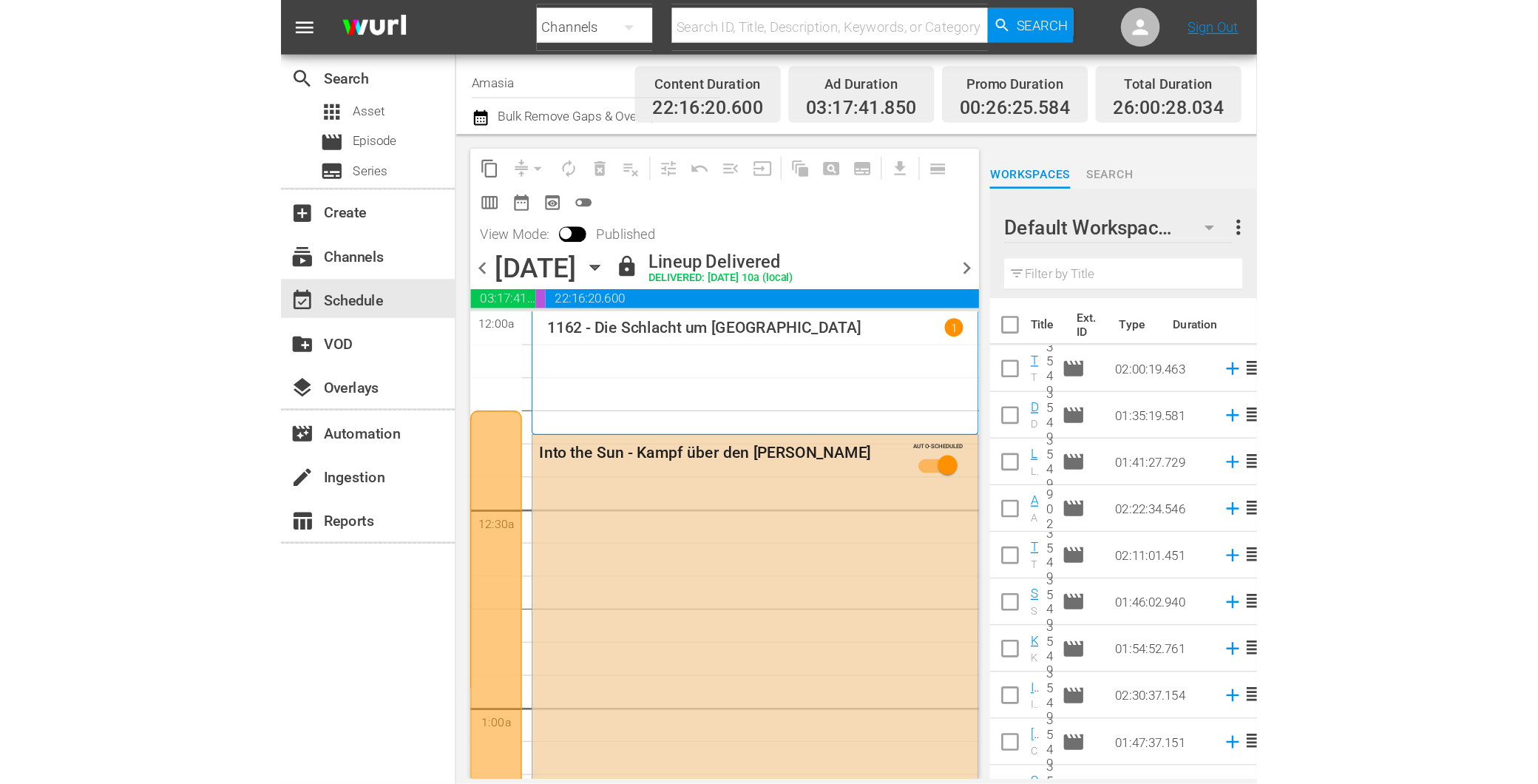
scroll to position [7348, 0]
